Goal: Task Accomplishment & Management: Complete application form

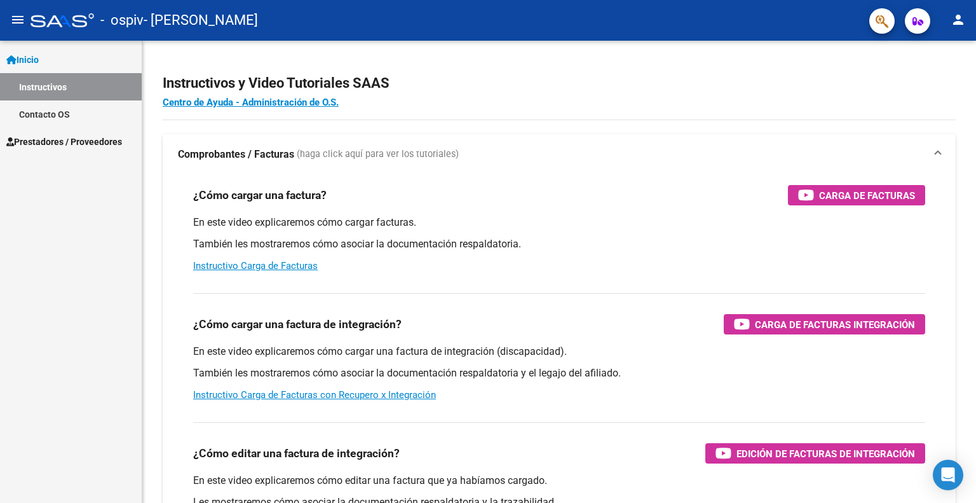
click at [74, 85] on link "Instructivos" at bounding box center [71, 86] width 142 height 27
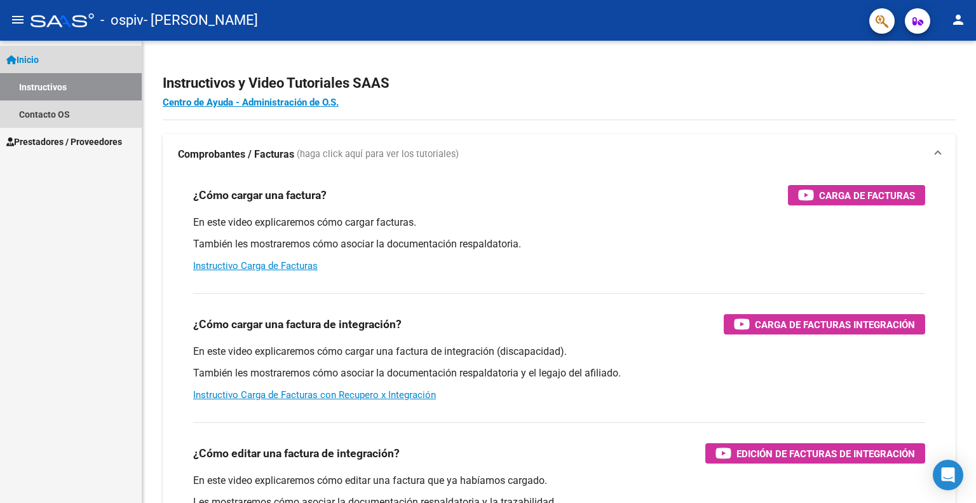
click at [71, 61] on link "Inicio" at bounding box center [71, 59] width 142 height 27
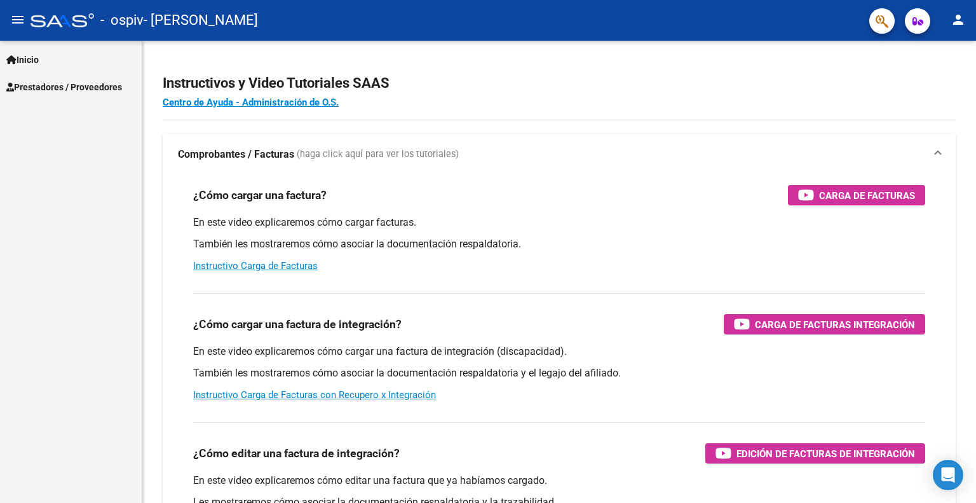
click at [96, 80] on span "Prestadores / Proveedores" at bounding box center [64, 87] width 116 height 14
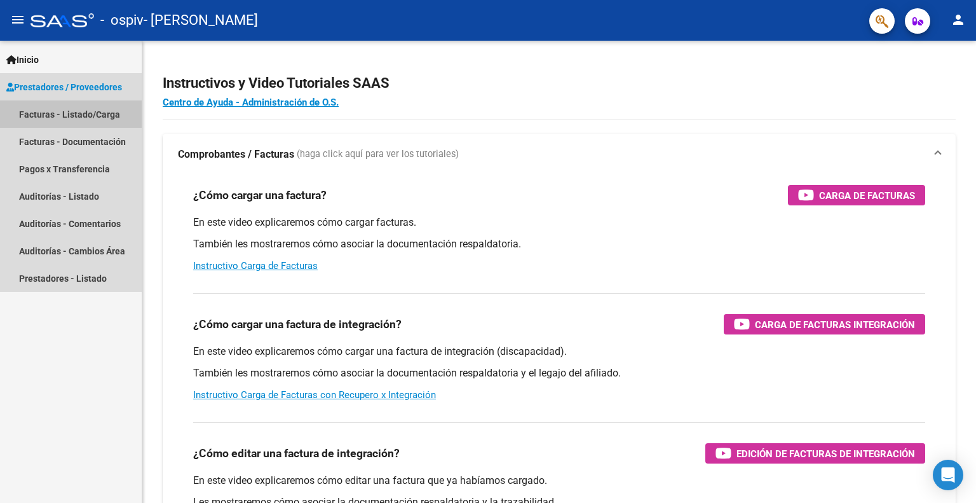
click at [81, 114] on link "Facturas - Listado/Carga" at bounding box center [71, 113] width 142 height 27
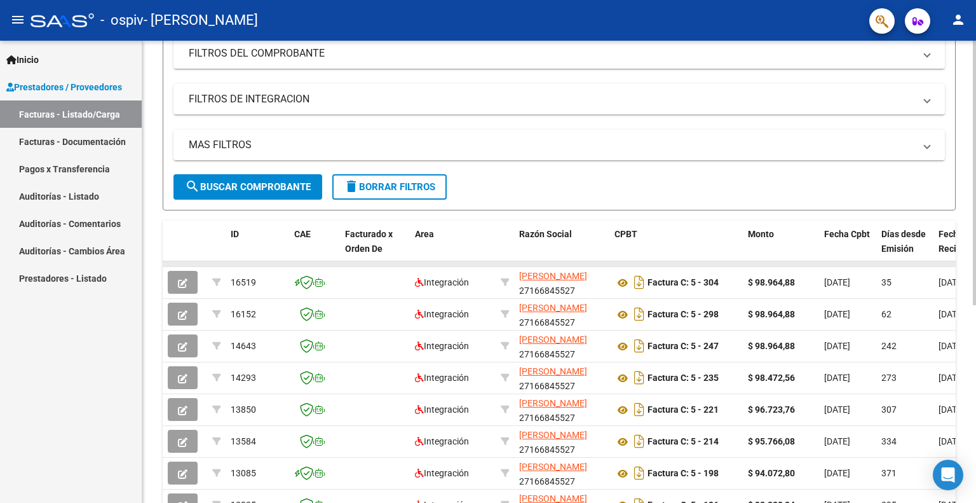
scroll to position [191, 0]
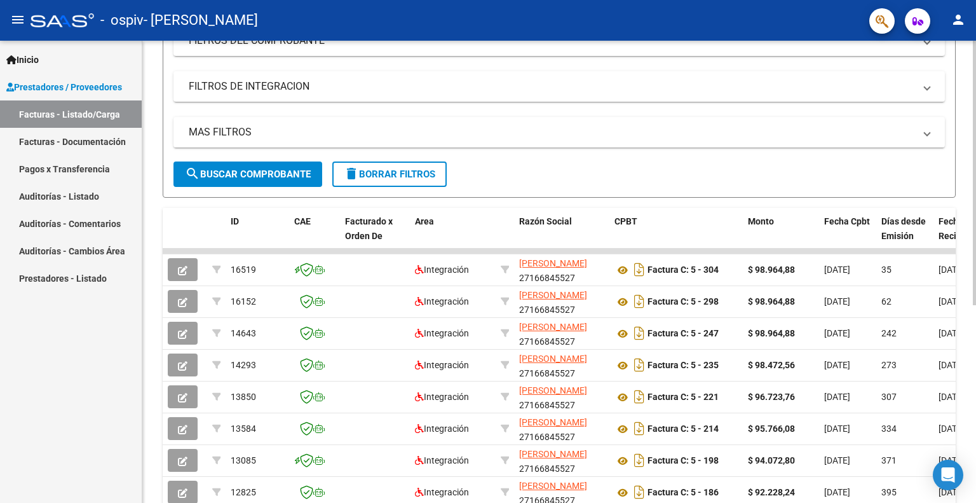
click at [241, 172] on span "search Buscar Comprobante" at bounding box center [248, 173] width 126 height 11
click at [240, 172] on span "search Buscar Comprobante" at bounding box center [248, 173] width 126 height 11
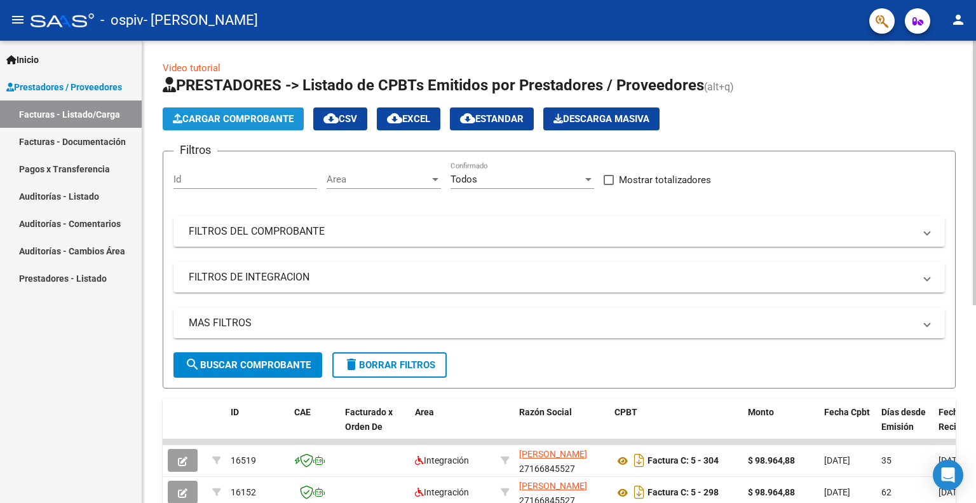
click at [245, 119] on span "Cargar Comprobante" at bounding box center [233, 118] width 121 height 11
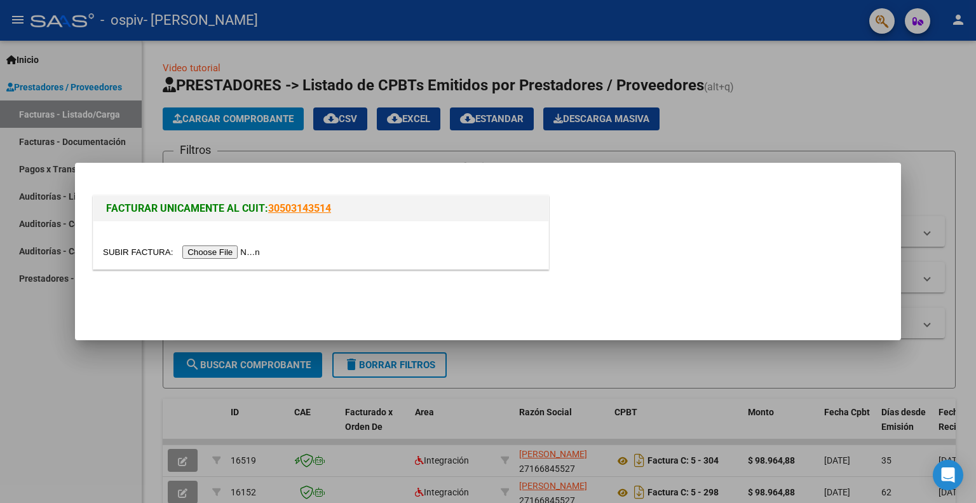
click at [223, 246] on input "file" at bounding box center [183, 251] width 161 height 13
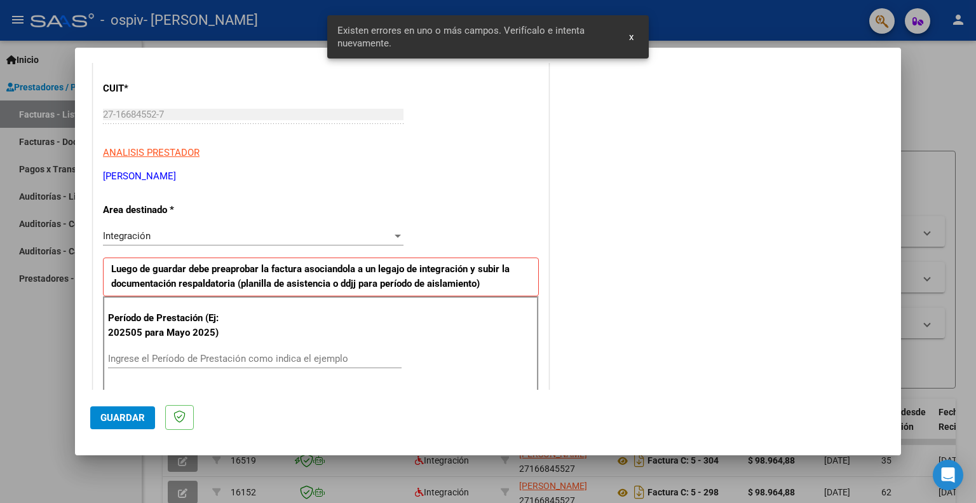
scroll to position [191, 0]
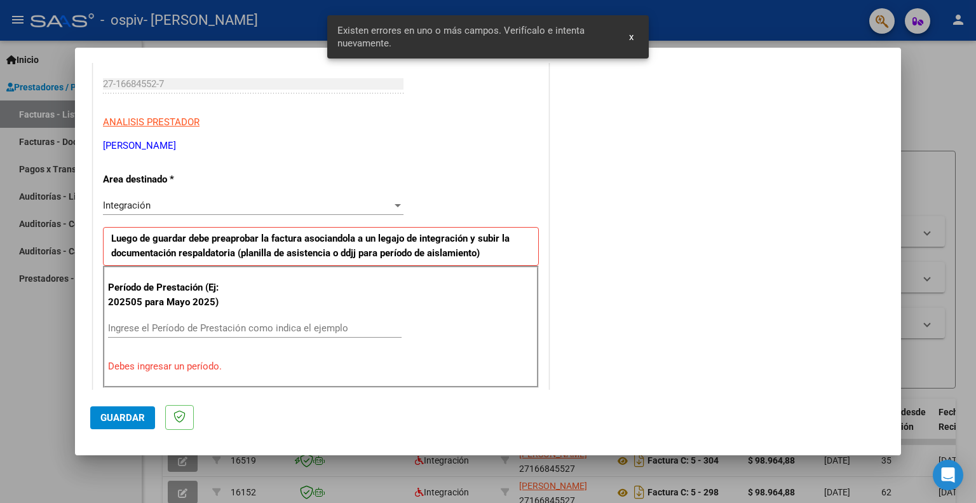
click at [178, 323] on input "Ingrese el Período de Prestación como indica el ejemplo" at bounding box center [255, 327] width 294 height 11
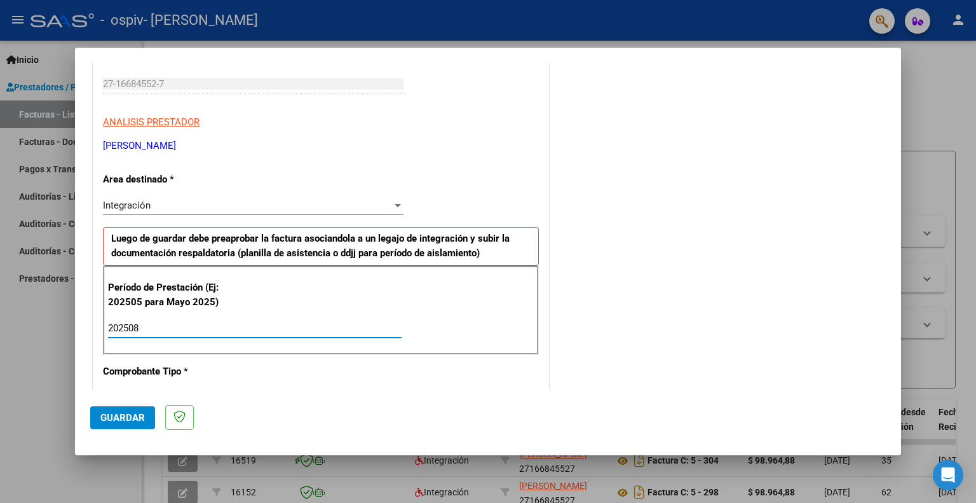
type input "202508"
click at [584, 275] on div "COMENTARIOS Comentarios del Prestador / Gerenciador:" at bounding box center [719, 439] width 334 height 1105
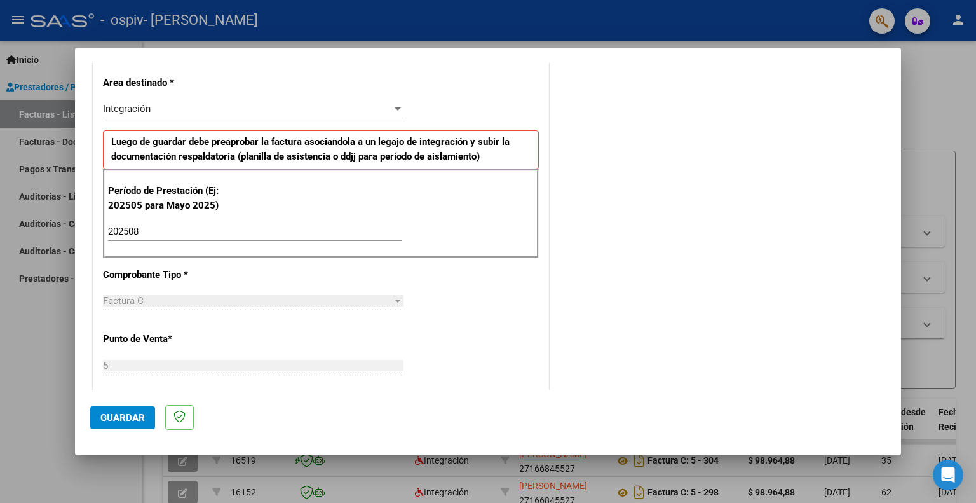
scroll to position [381, 0]
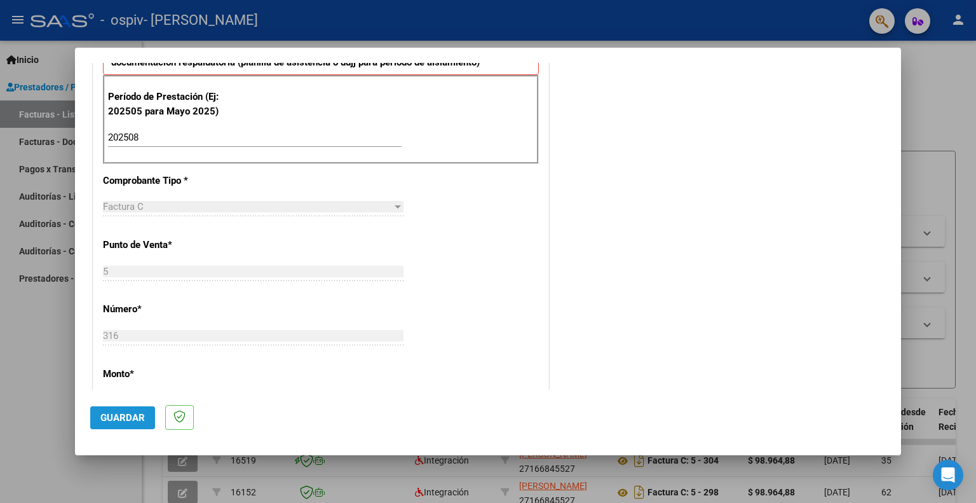
click at [130, 413] on span "Guardar" at bounding box center [122, 417] width 44 height 11
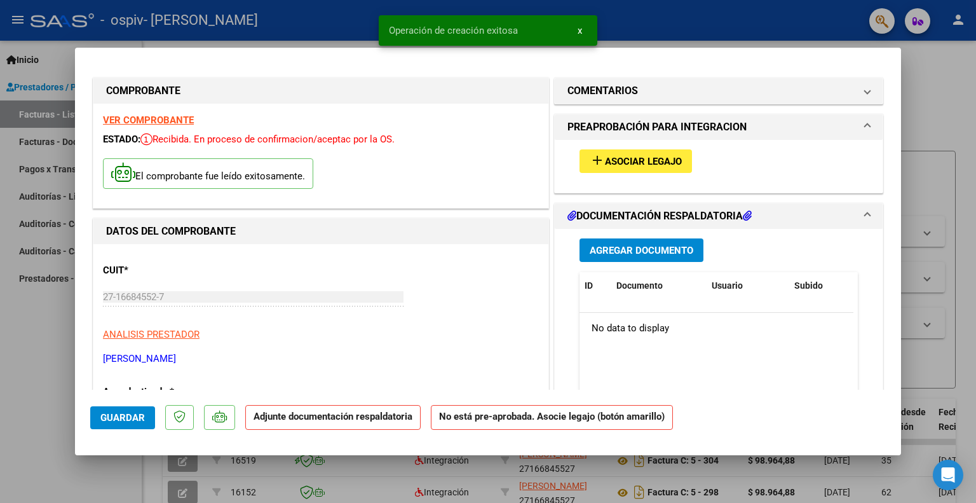
scroll to position [0, 0]
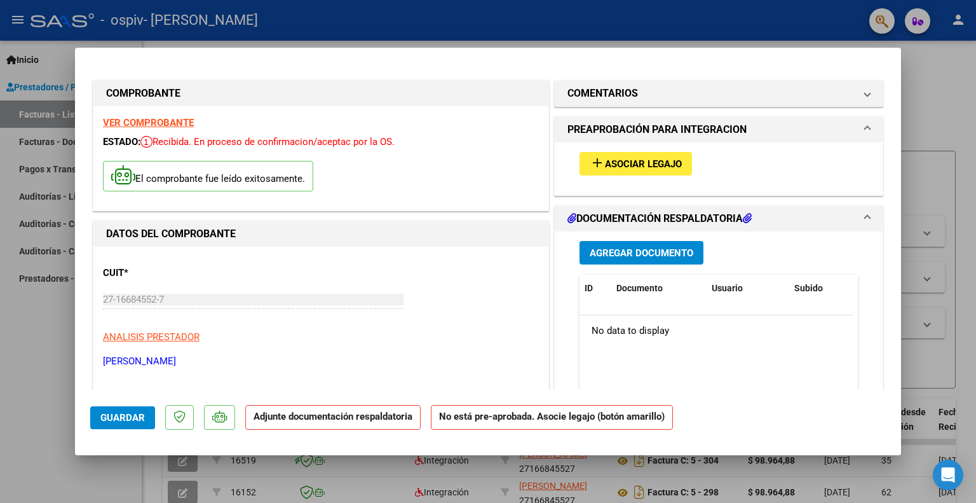
click at [605, 160] on span "Asociar Legajo" at bounding box center [643, 163] width 77 height 11
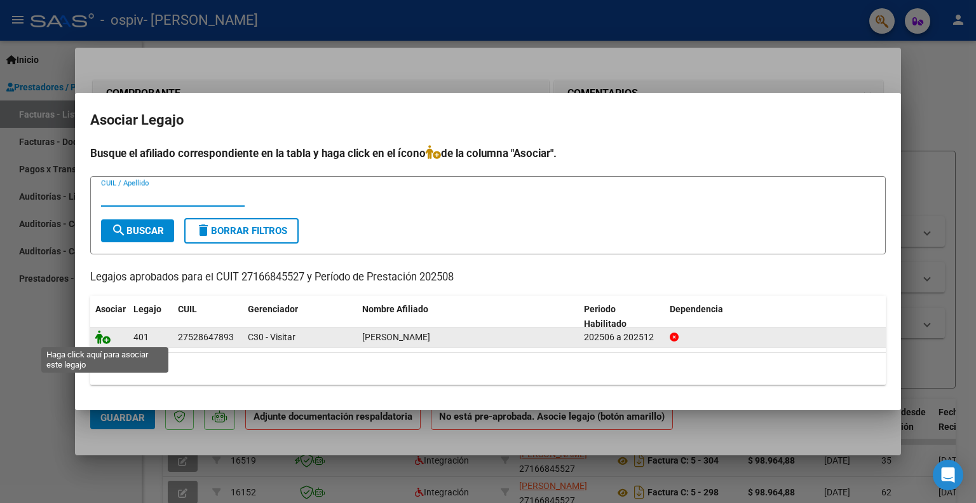
click at [100, 341] on icon at bounding box center [102, 337] width 15 height 14
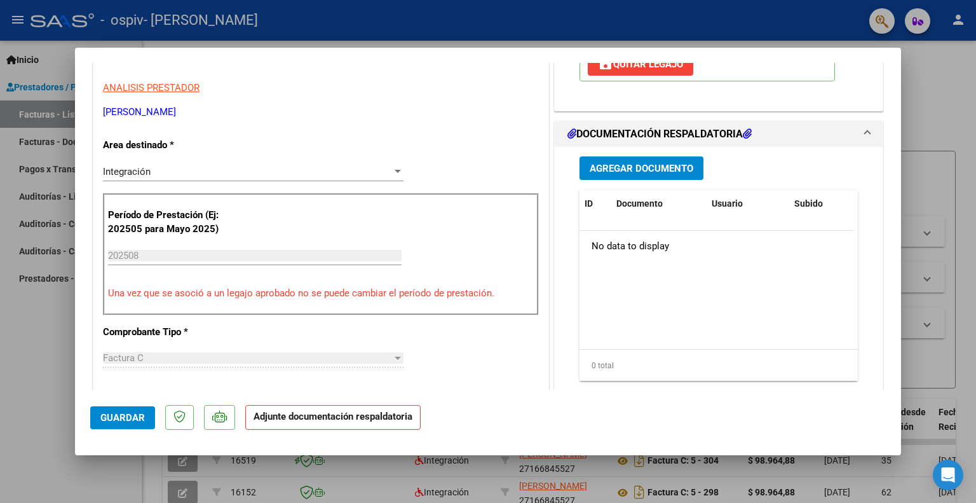
scroll to position [174, 0]
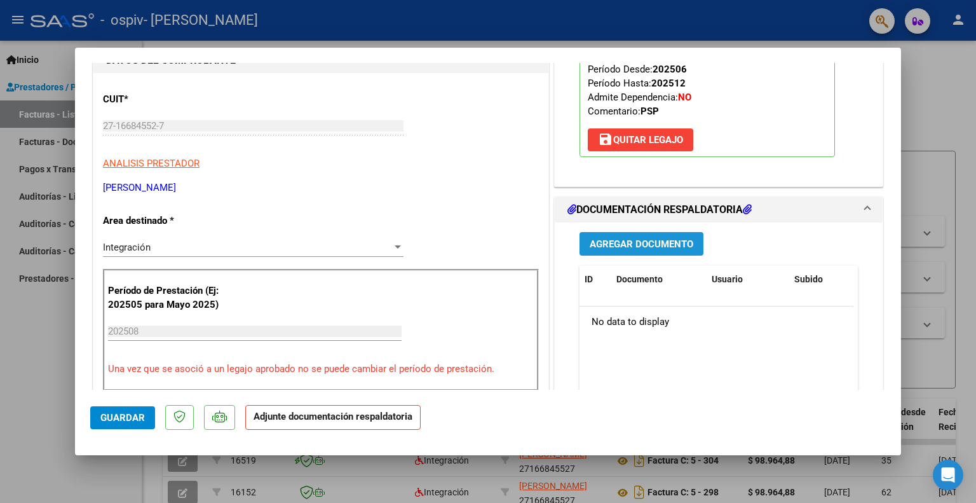
click at [621, 238] on span "Agregar Documento" at bounding box center [642, 243] width 104 height 11
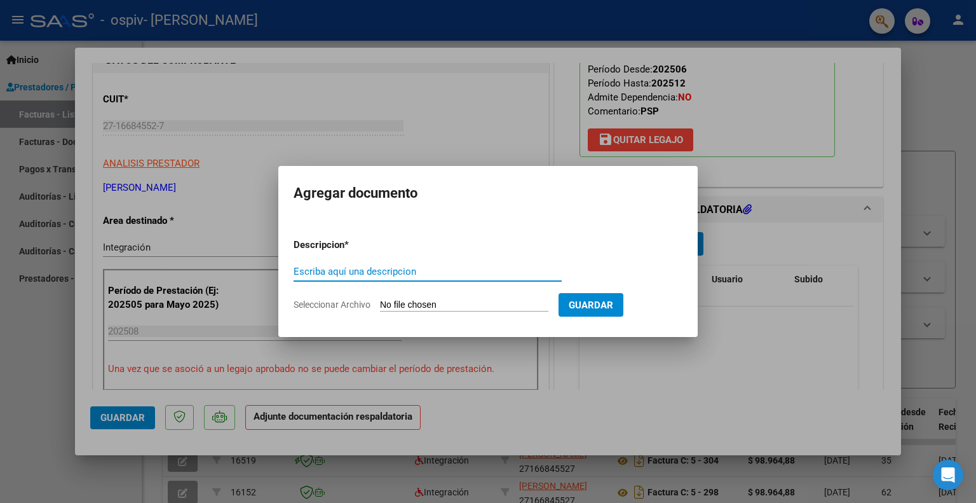
click at [455, 269] on input "Escriba aquí una descripcion" at bounding box center [428, 271] width 268 height 11
type input "Planilla de asistencia"
click at [414, 307] on input "Seleccionar Archivo" at bounding box center [464, 305] width 168 height 12
type input "C:\fakepath\PLANILLA ASISTENCIA AGOSTO -[PERSON_NAME].pdf"
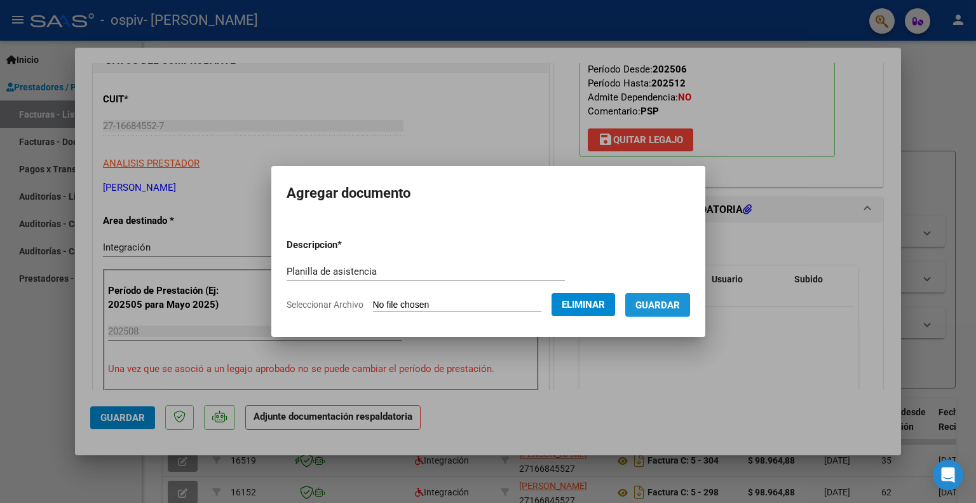
click at [659, 308] on span "Guardar" at bounding box center [658, 304] width 44 height 11
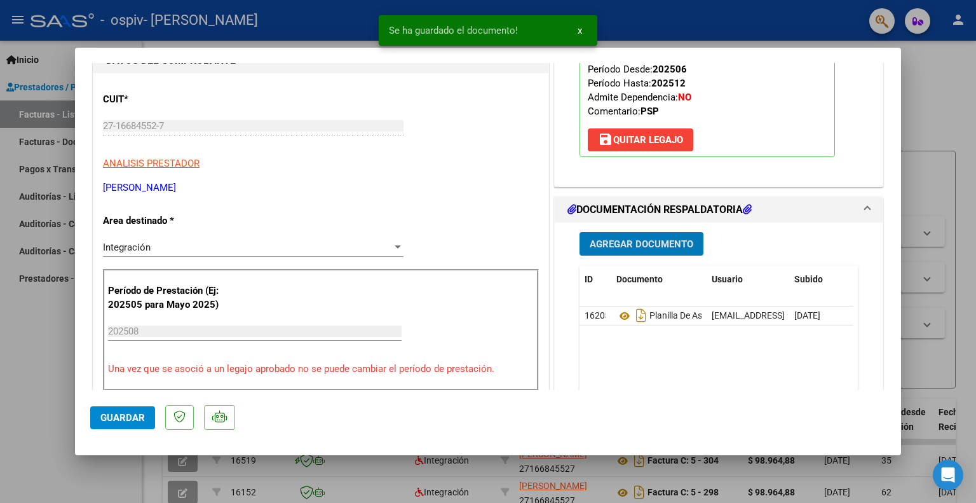
click at [636, 232] on button "Agregar Documento" at bounding box center [642, 244] width 124 height 24
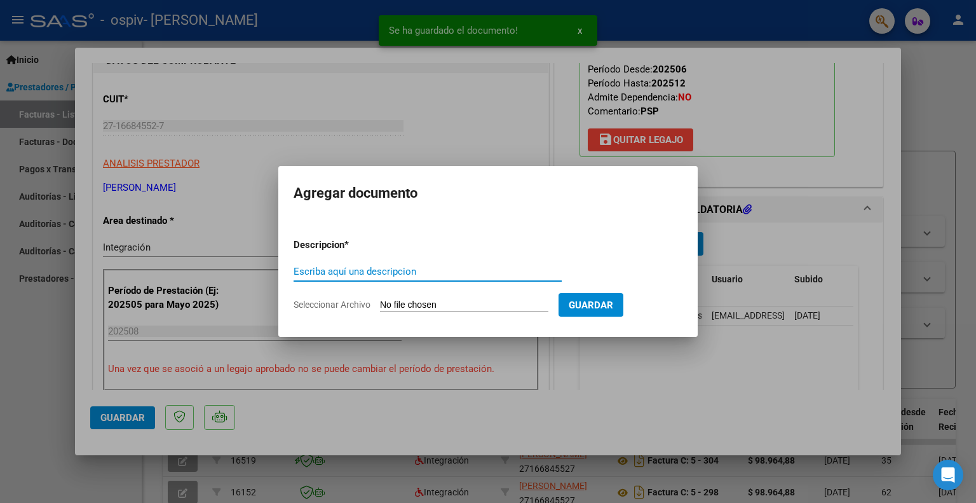
click at [427, 266] on input "Escriba aquí una descripcion" at bounding box center [428, 271] width 268 height 11
type input "p"
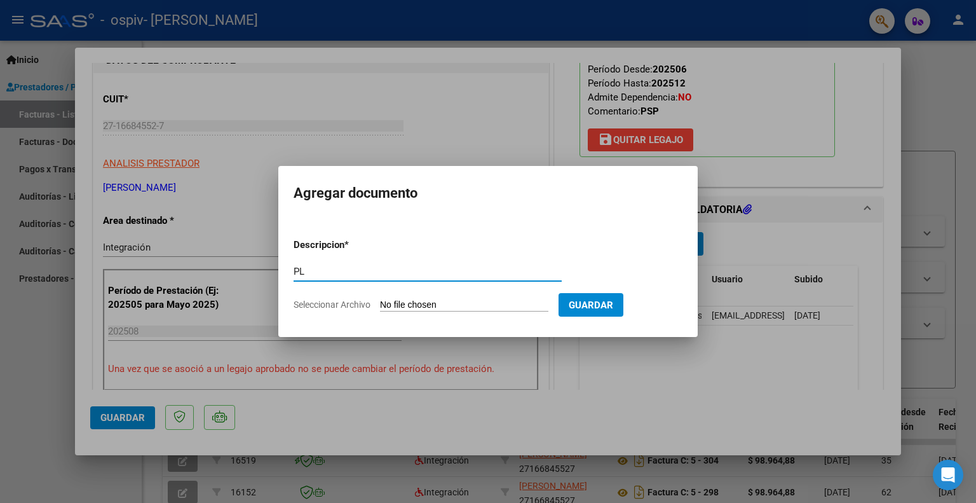
type input "P"
type input "FACTURA"
click at [437, 313] on form "Descripcion * FACTURA Escriba aquí una descripcion Seleccionar Archivo Guardar" at bounding box center [488, 274] width 389 height 93
click at [439, 306] on input "Seleccionar Archivo" at bounding box center [464, 305] width 168 height 12
type input "C:\fakepath\FRA agosto 2025-00316.pdf"
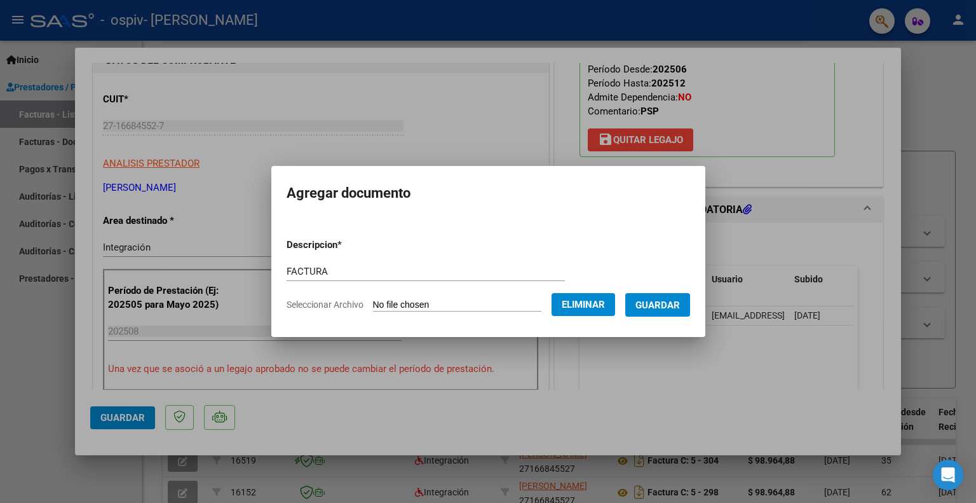
click at [671, 306] on span "Guardar" at bounding box center [658, 304] width 44 height 11
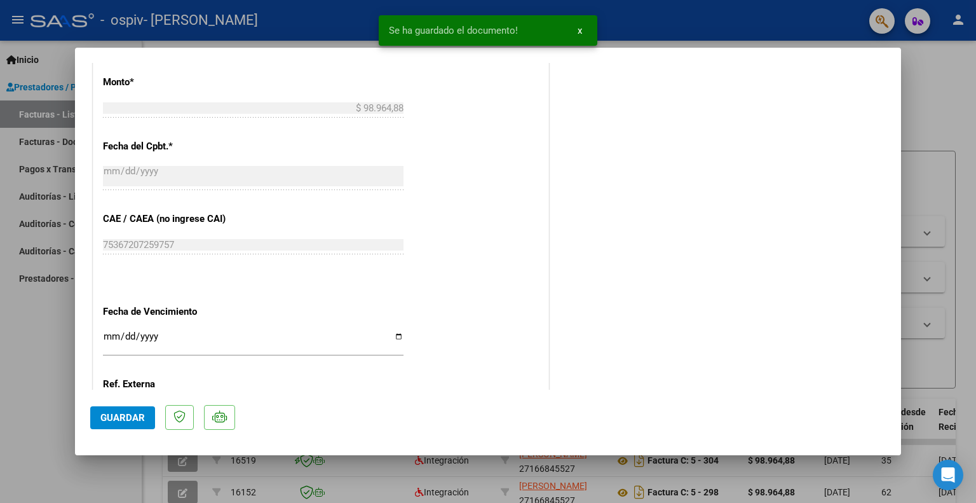
scroll to position [809, 0]
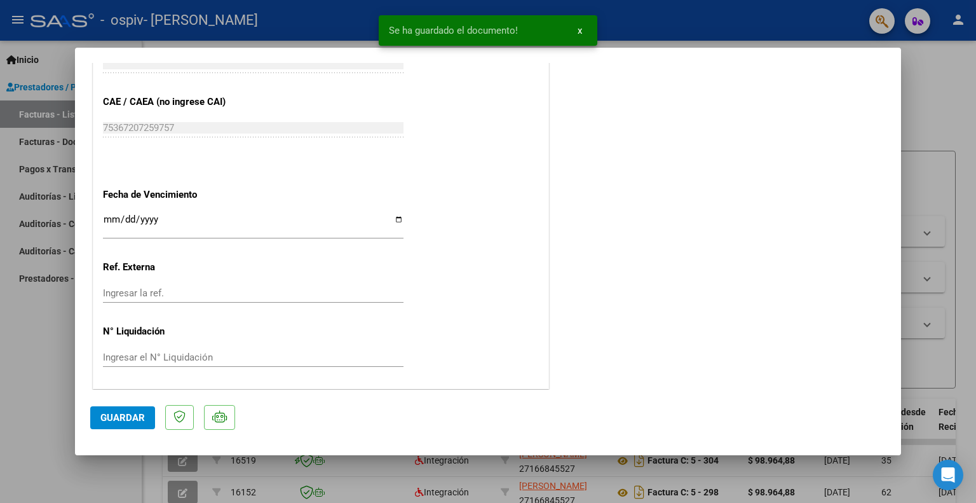
click at [140, 413] on span "Guardar" at bounding box center [122, 417] width 44 height 11
click at [127, 420] on span "Guardar" at bounding box center [122, 417] width 44 height 11
click at [42, 390] on div at bounding box center [488, 251] width 976 height 503
type input "$ 0,00"
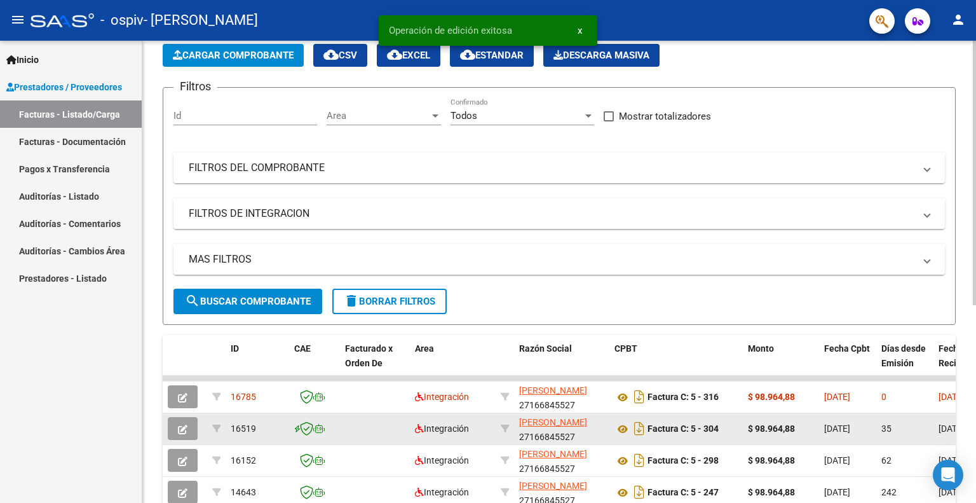
scroll to position [127, 0]
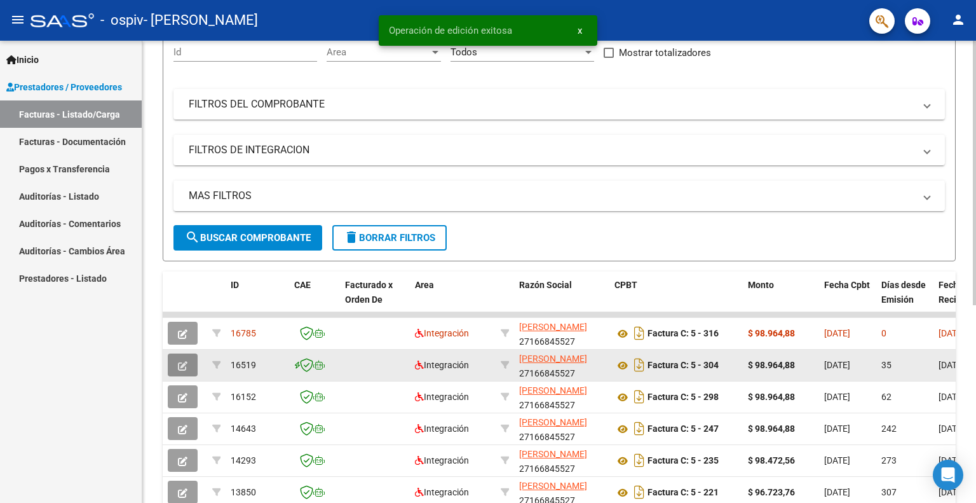
click at [188, 369] on button "button" at bounding box center [183, 364] width 30 height 23
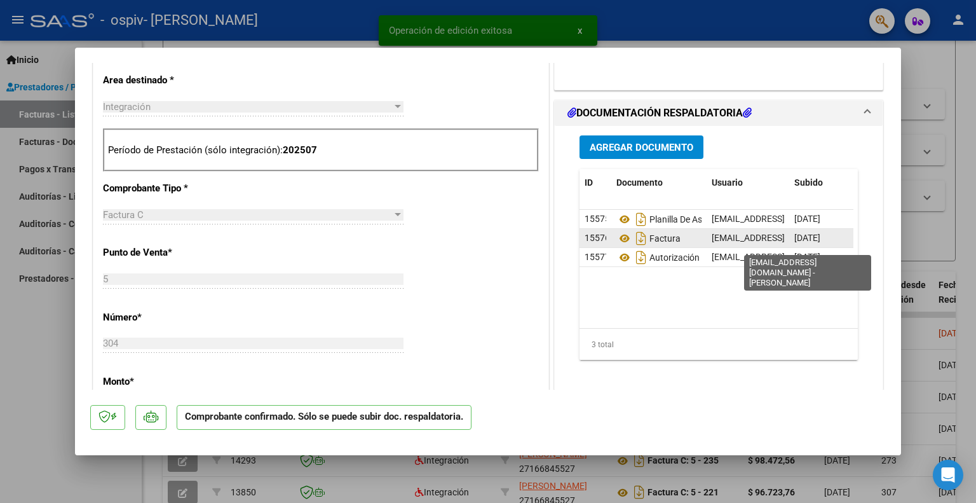
scroll to position [445, 0]
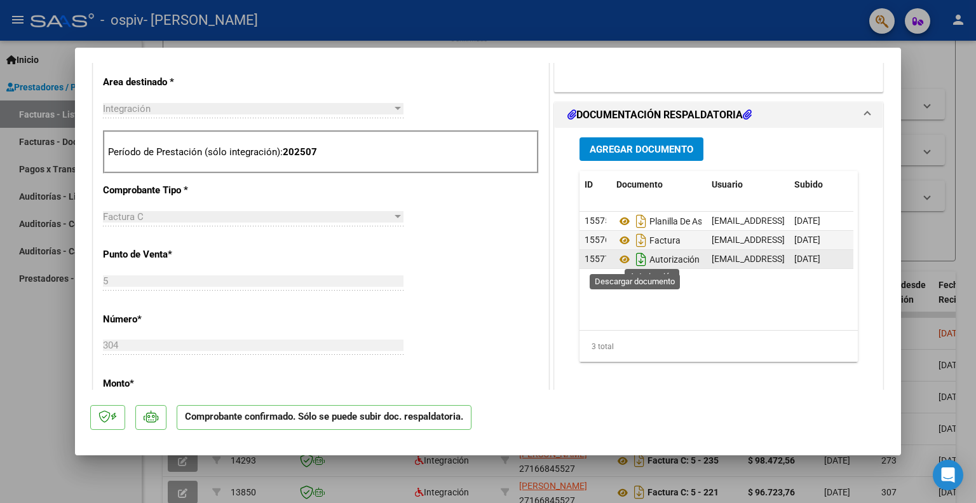
click at [637, 261] on icon "Descargar documento" at bounding box center [641, 259] width 17 height 20
click at [959, 102] on div at bounding box center [488, 251] width 976 height 503
type input "$ 0,00"
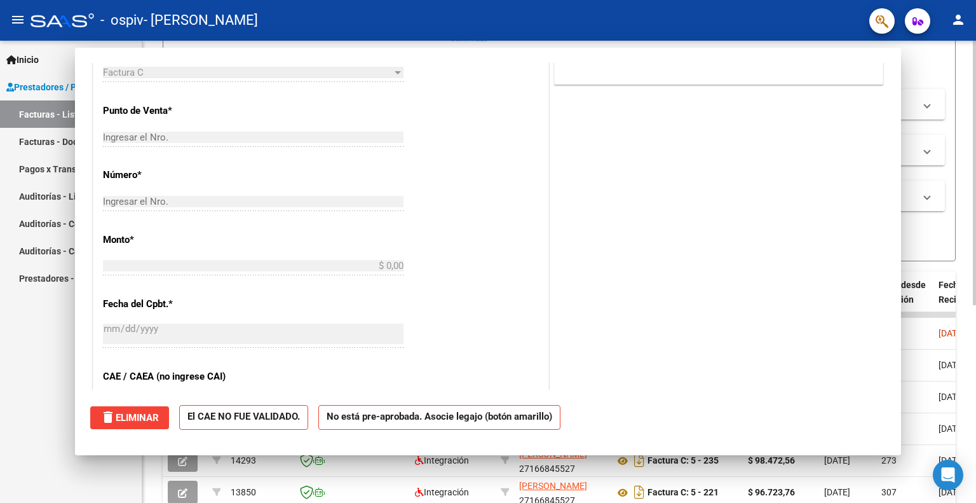
scroll to position [256, 0]
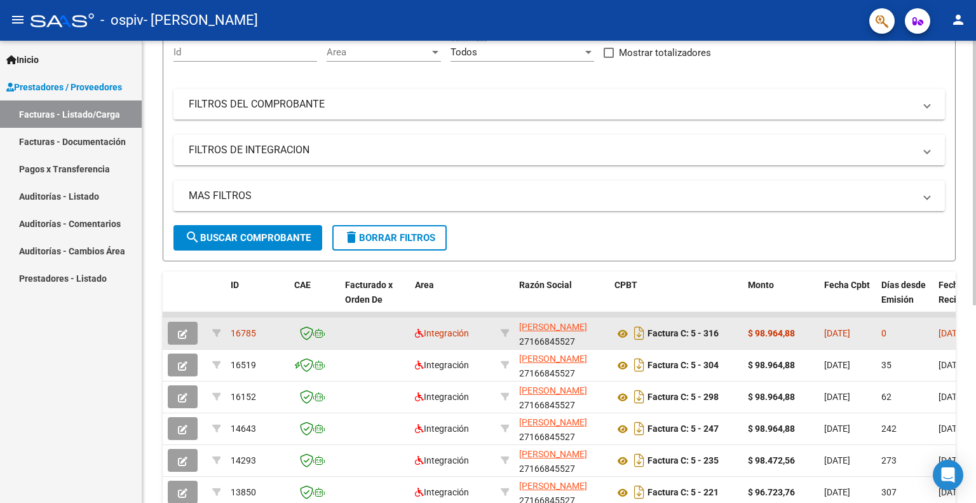
click at [189, 325] on button "button" at bounding box center [183, 333] width 30 height 23
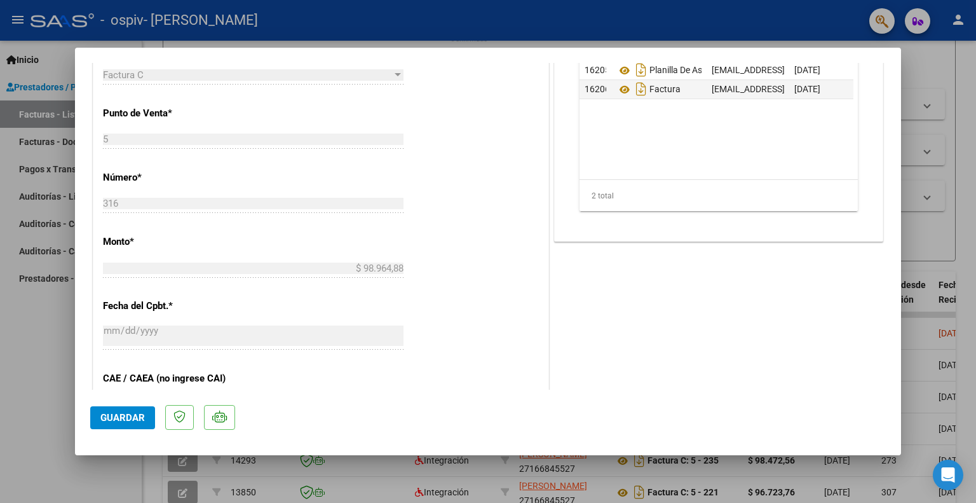
scroll to position [381, 0]
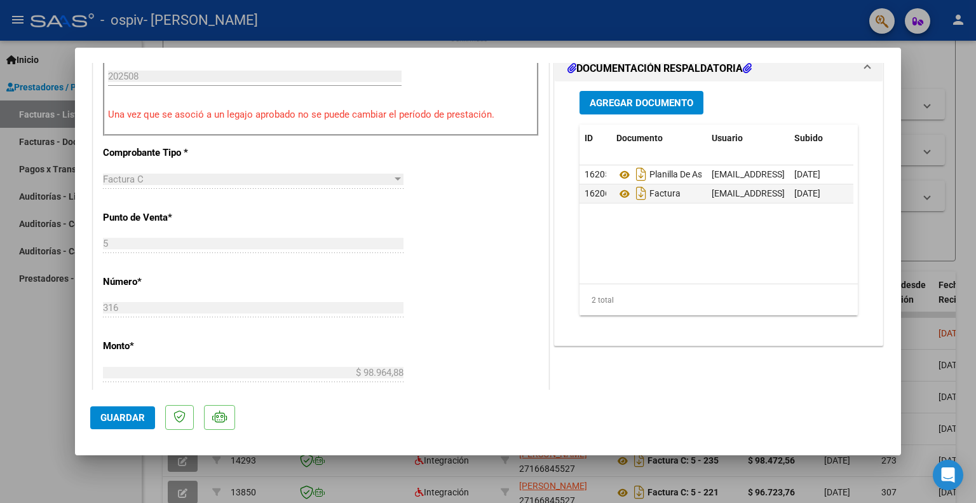
click at [641, 86] on div "Agregar Documento ID Documento Usuario Subido Acción 16205 Planilla De Asistenc…" at bounding box center [718, 208] width 297 height 254
click at [649, 99] on span "Agregar Documento" at bounding box center [642, 102] width 104 height 11
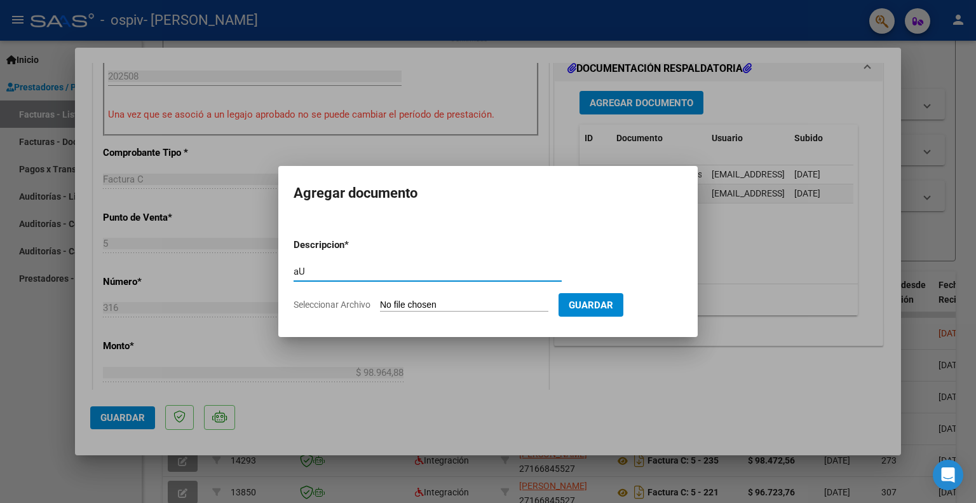
type input "a"
type input "Autorizacion"
click at [414, 299] on input "Seleccionar Archivo" at bounding box center [464, 305] width 168 height 12
type input "C:\fakepath\27166845527-FACTURA_C-5-304-ANEXO-AUTORIZACION .jpeg"
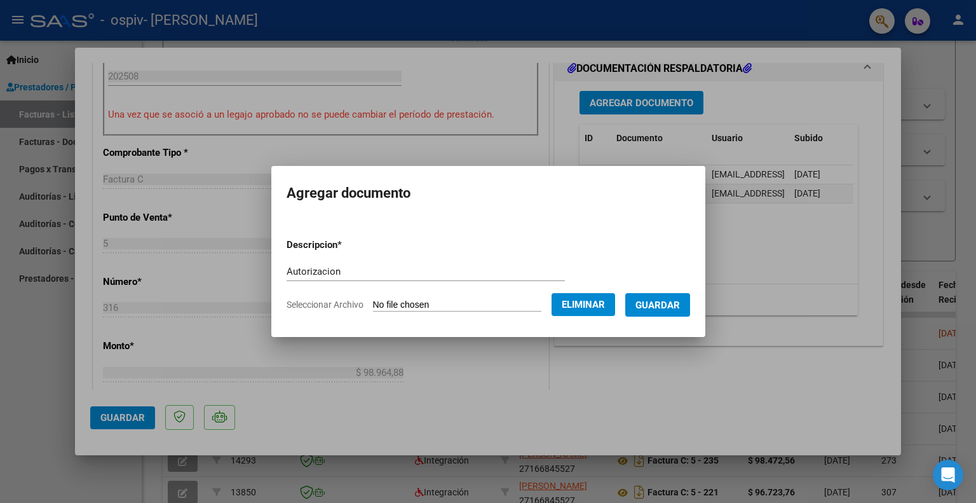
click at [656, 299] on span "Guardar" at bounding box center [658, 304] width 44 height 11
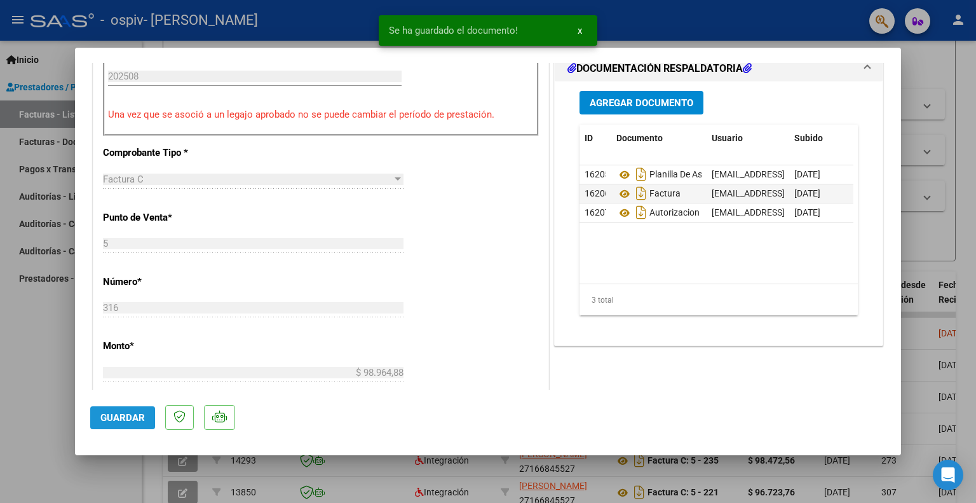
click at [124, 417] on span "Guardar" at bounding box center [122, 417] width 44 height 11
click at [931, 93] on div at bounding box center [488, 251] width 976 height 503
type input "$ 0,00"
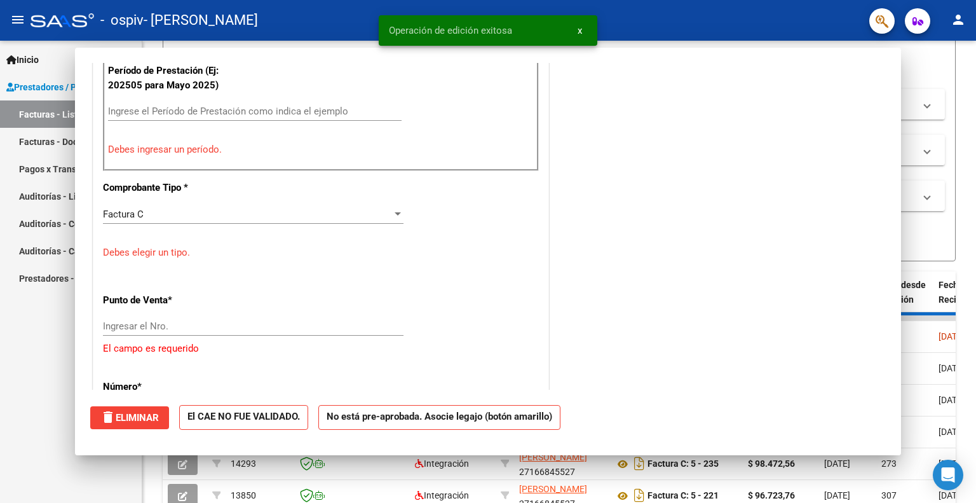
scroll to position [416, 0]
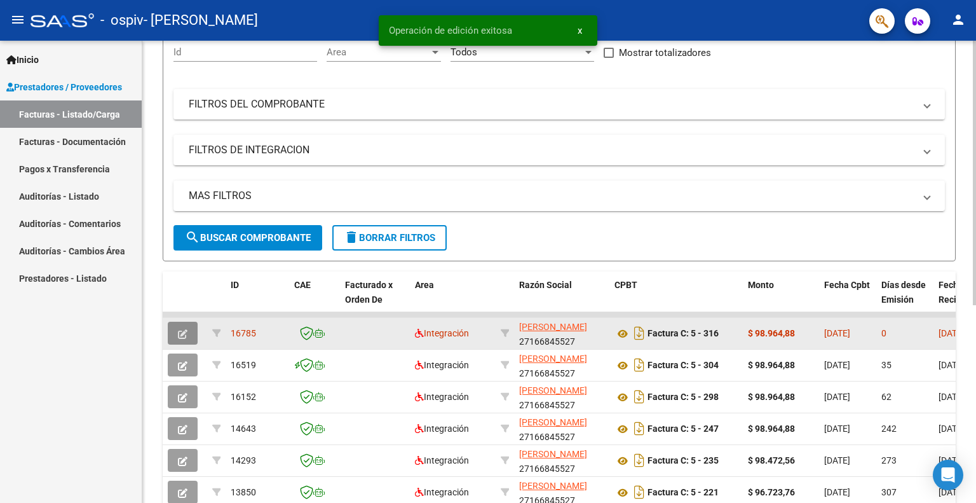
click at [182, 336] on icon "button" at bounding box center [183, 334] width 10 height 10
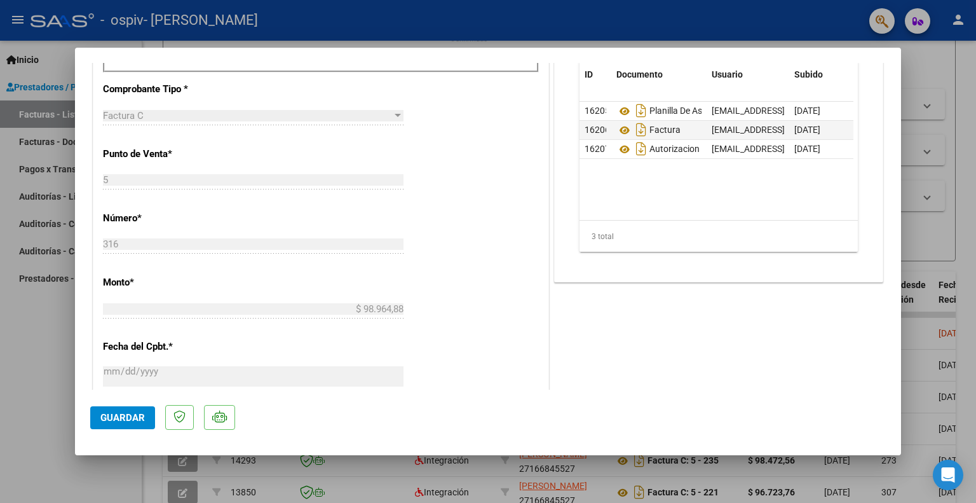
click at [955, 116] on div at bounding box center [488, 251] width 976 height 503
type input "$ 0,00"
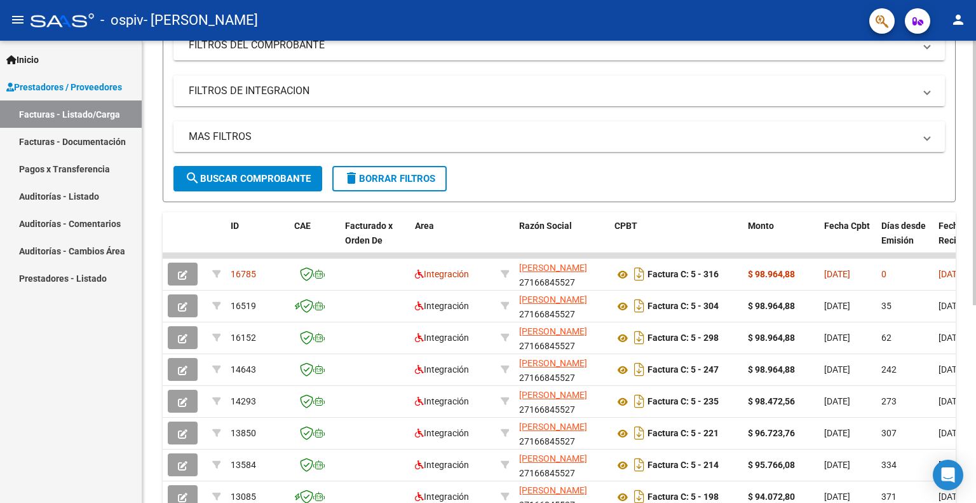
scroll to position [254, 0]
